Goal: Task Accomplishment & Management: Manage account settings

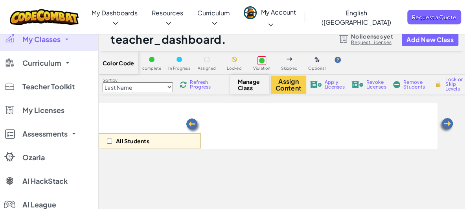
select select "560f1a9f22961295f9427742"
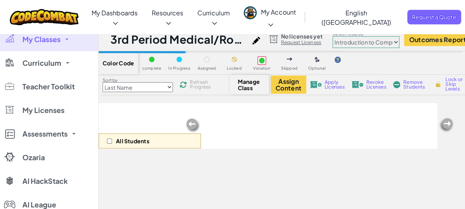
click at [64, 34] on link "My Classes" at bounding box center [49, 40] width 98 height 24
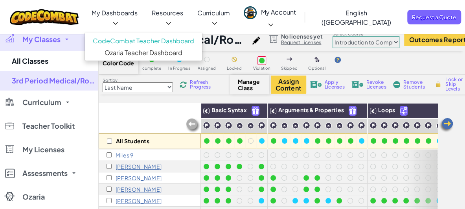
click at [128, 17] on span "My Dashboards" at bounding box center [115, 13] width 46 height 8
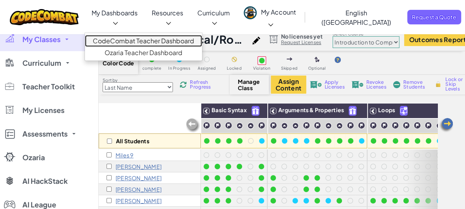
click at [138, 35] on link "CodeCombat Teacher Dashboard" at bounding box center [143, 41] width 117 height 12
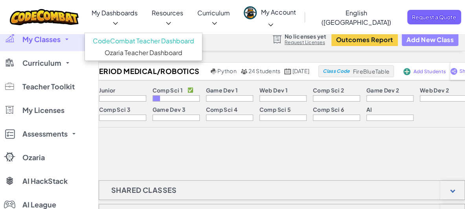
click at [440, 35] on button "Add New Class" at bounding box center [430, 39] width 57 height 13
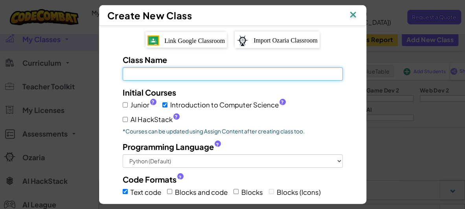
click at [222, 76] on input "Class Name Field is required" at bounding box center [233, 73] width 220 height 13
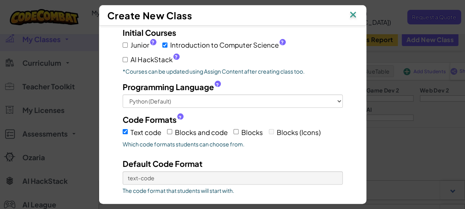
scroll to position [104, 0]
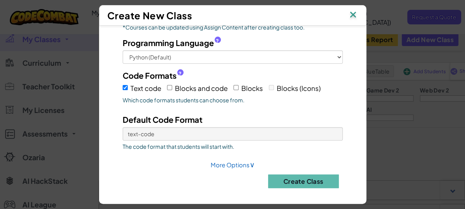
type input "8th Period Medical/Robotics"
click at [237, 85] on label "Blocks" at bounding box center [247, 88] width 29 height 12
click at [237, 85] on input "Blocks" at bounding box center [235, 87] width 5 height 5
checkbox input "true"
click at [123, 85] on input "Text code" at bounding box center [125, 87] width 5 height 5
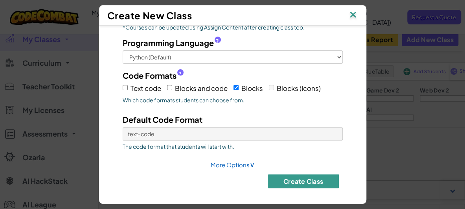
click at [320, 178] on button "Create Class" at bounding box center [303, 181] width 71 height 14
checkbox input "true"
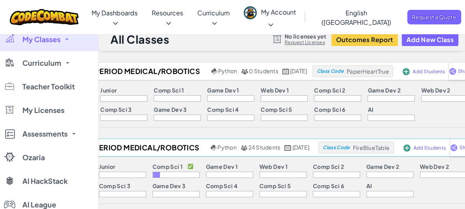
scroll to position [33, 0]
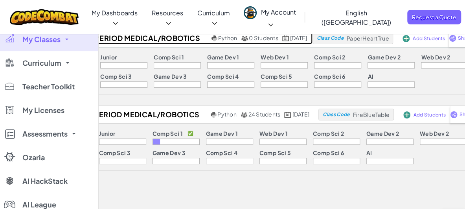
click at [125, 36] on h2 "8th Period Medical/Robotics" at bounding box center [139, 38] width 142 height 12
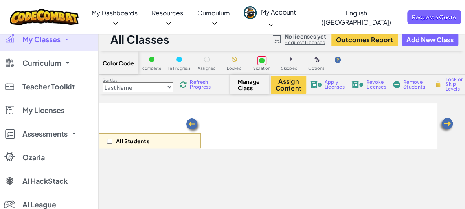
select select "560f1a9f22961295f9427742"
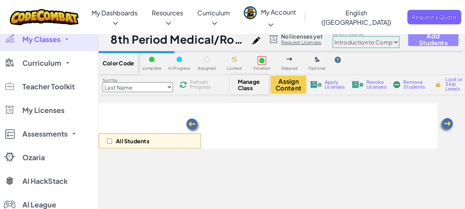
click at [435, 37] on span "Add Students" at bounding box center [433, 39] width 37 height 13
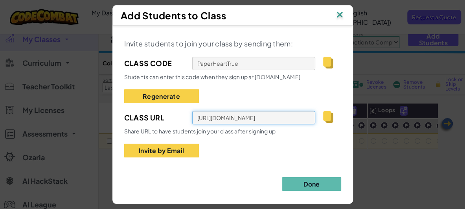
click at [220, 114] on input "[URL][DOMAIN_NAME]" at bounding box center [253, 117] width 123 height 13
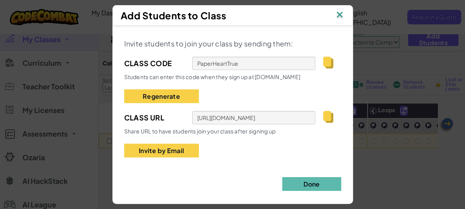
click at [342, 19] on div "Add Students to Class" at bounding box center [232, 15] width 241 height 20
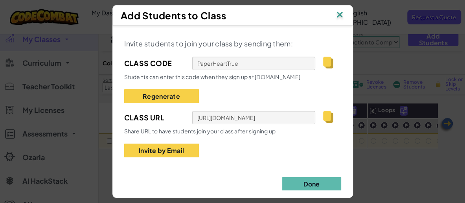
click at [342, 9] on img at bounding box center [339, 15] width 10 height 12
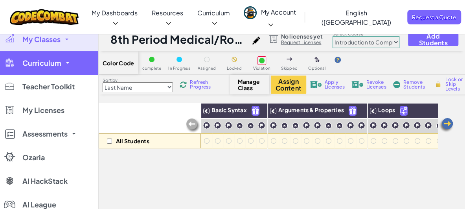
click at [44, 68] on link "Curriculum" at bounding box center [49, 63] width 98 height 24
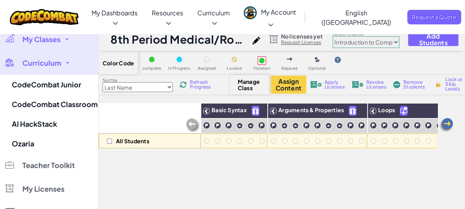
click at [62, 33] on link "My Classes" at bounding box center [49, 40] width 98 height 24
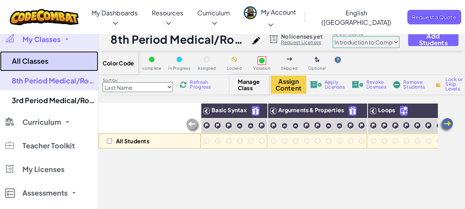
click at [52, 56] on link "All Classes" at bounding box center [49, 61] width 98 height 20
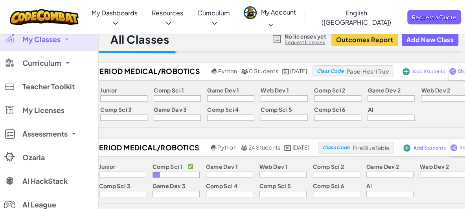
click at [60, 40] on span "My Classes" at bounding box center [41, 39] width 38 height 7
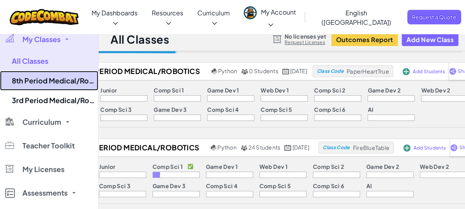
click at [61, 80] on link "8th Period Medical/Robotics" at bounding box center [49, 81] width 98 height 20
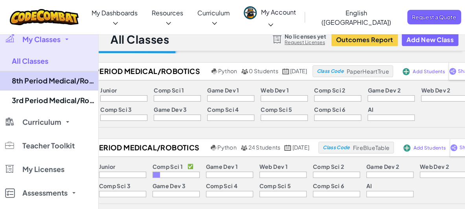
select select "560f1a9f22961295f9427742"
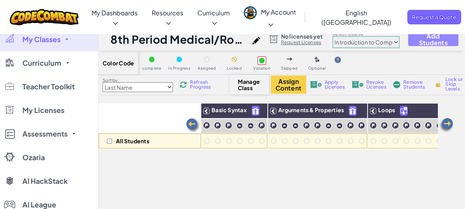
click at [437, 38] on span "Add Students" at bounding box center [433, 39] width 37 height 13
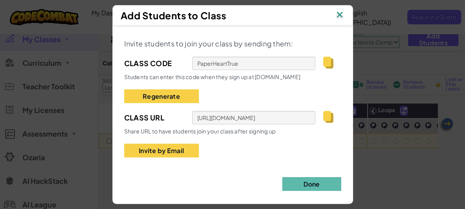
click at [343, 13] on img at bounding box center [339, 15] width 10 height 12
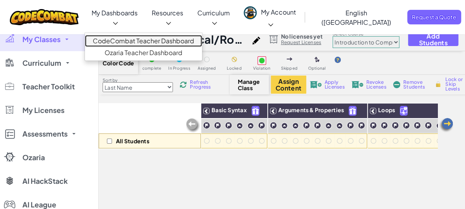
click at [147, 35] on link "CodeCombat Teacher Dashboard" at bounding box center [143, 41] width 117 height 12
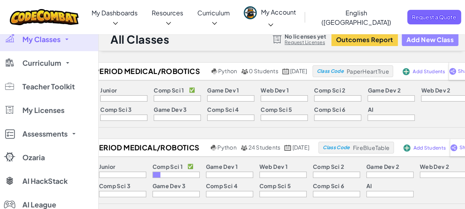
click at [436, 44] on button "Add New Class" at bounding box center [430, 39] width 57 height 13
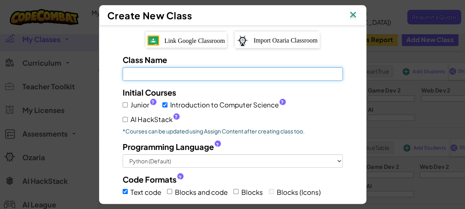
click at [248, 75] on input "Class Name Field is required" at bounding box center [233, 73] width 220 height 13
click at [196, 72] on input "9th Period" at bounding box center [233, 73] width 220 height 13
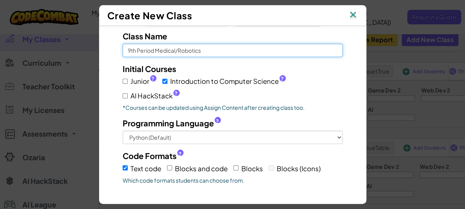
scroll to position [45, 0]
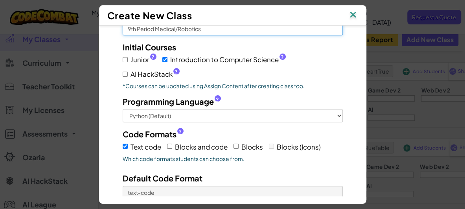
type input "9th Period Medical/Robotics"
click at [235, 140] on label "Blocks" at bounding box center [247, 146] width 29 height 12
click at [235, 143] on input "Blocks" at bounding box center [235, 145] width 5 height 5
checkbox input "true"
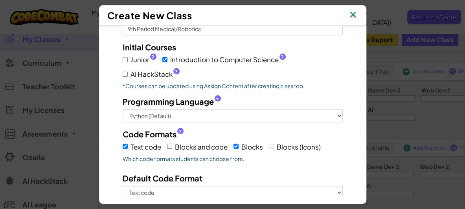
click at [125, 146] on label "Text code" at bounding box center [142, 146] width 39 height 12
click at [125, 146] on input "Text code" at bounding box center [125, 145] width 5 height 5
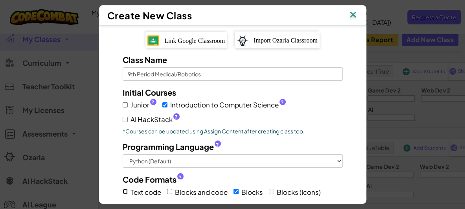
scroll to position [104, 0]
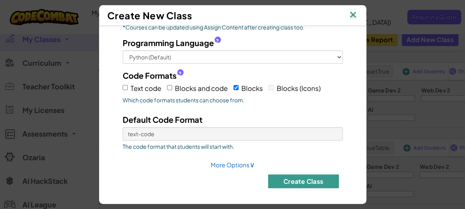
click at [307, 178] on button "Create Class" at bounding box center [303, 181] width 71 height 14
checkbox input "true"
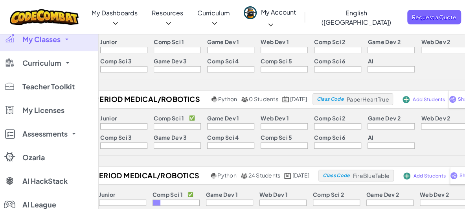
scroll to position [0, 0]
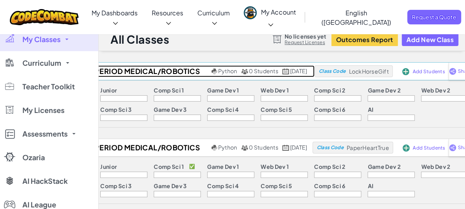
click at [150, 75] on h2 "9th Period Medical/Robotics" at bounding box center [139, 71] width 142 height 12
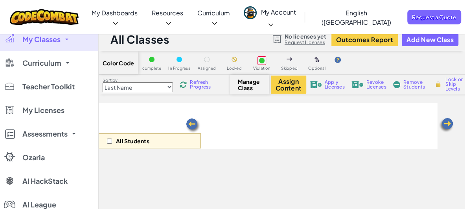
select select "560f1a9f22961295f9427742"
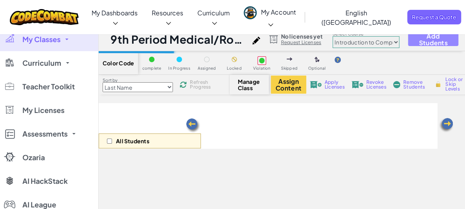
click at [432, 35] on span "Add Students" at bounding box center [433, 39] width 37 height 13
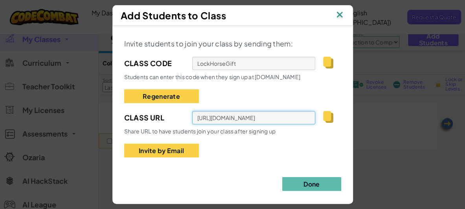
click at [209, 121] on input "[URL][DOMAIN_NAME]" at bounding box center [253, 117] width 123 height 13
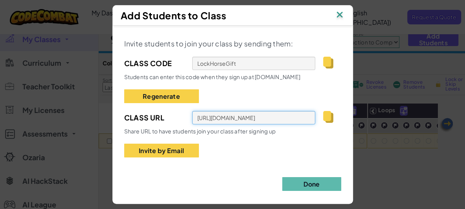
click at [218, 118] on input "[URL][DOMAIN_NAME]" at bounding box center [253, 117] width 123 height 13
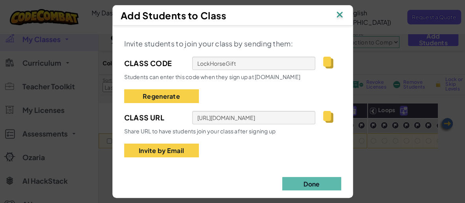
click at [342, 17] on img at bounding box center [339, 15] width 10 height 12
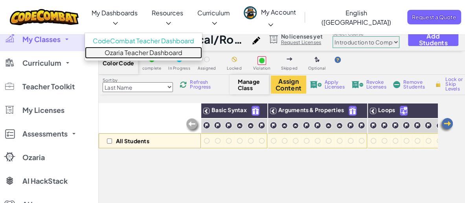
click at [163, 48] on link "Ozaria Teacher Dashboard" at bounding box center [143, 53] width 117 height 12
